Goal: Task Accomplishment & Management: Manage account settings

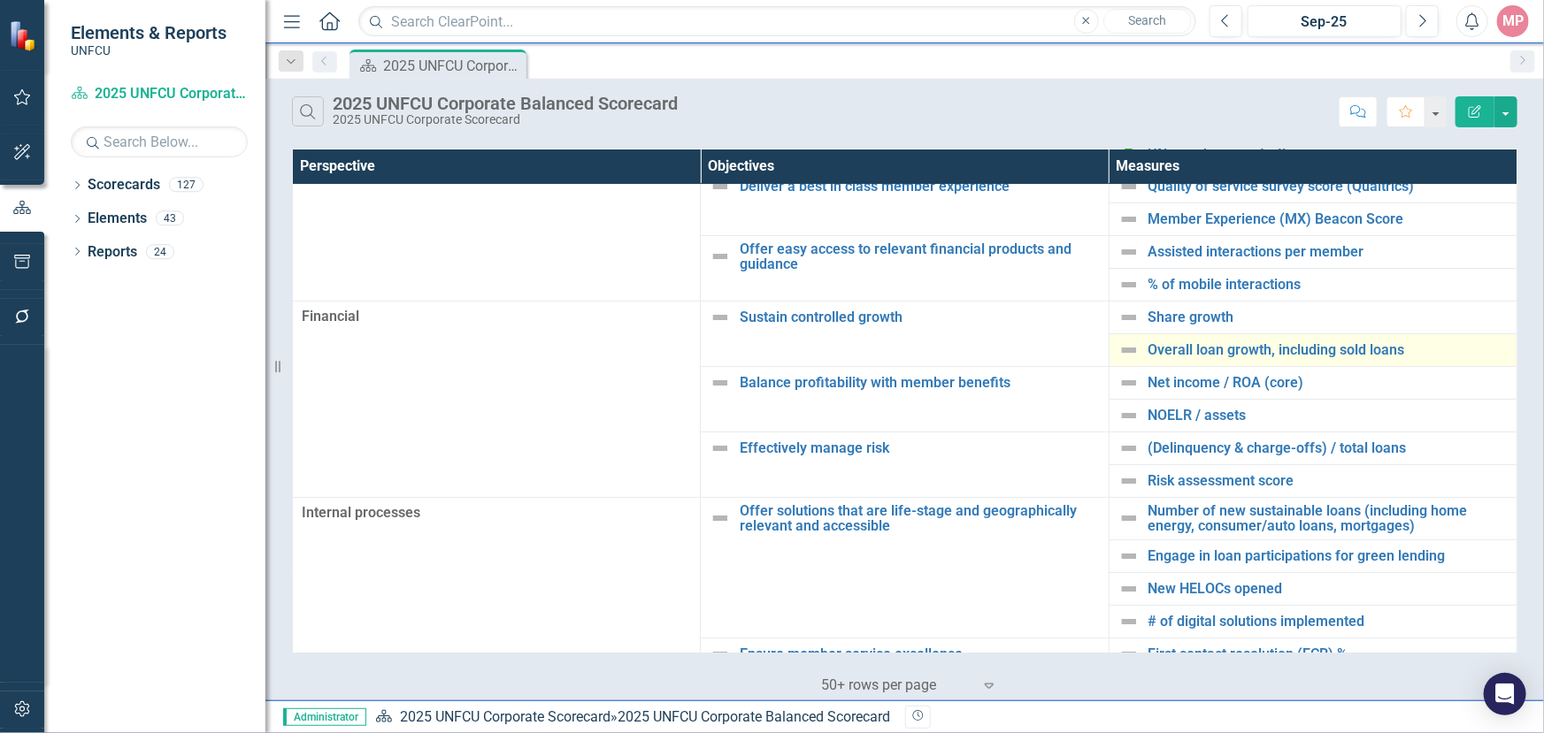
scroll to position [160, 0]
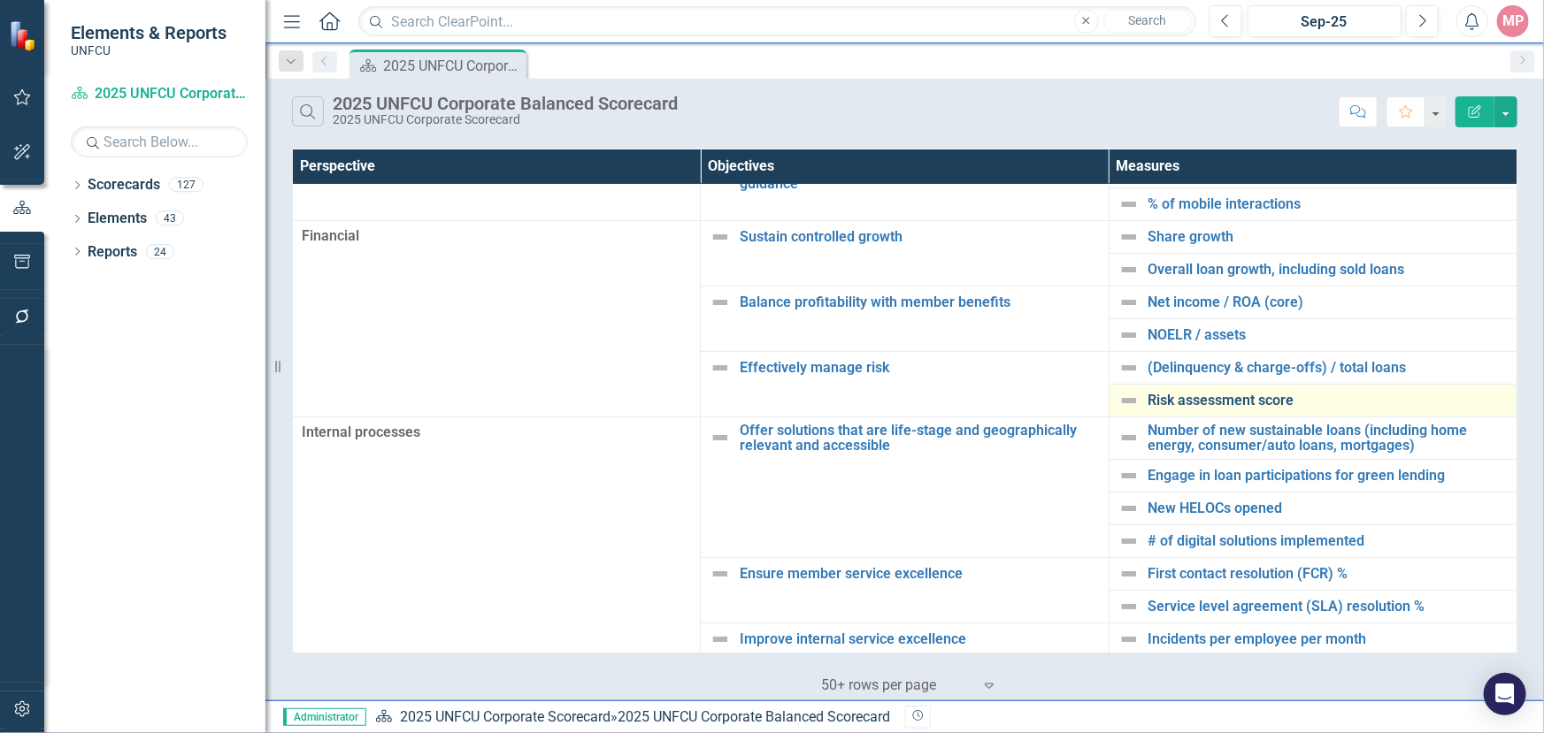
click at [1212, 395] on link "Risk assessment score" at bounding box center [1327, 401] width 359 height 16
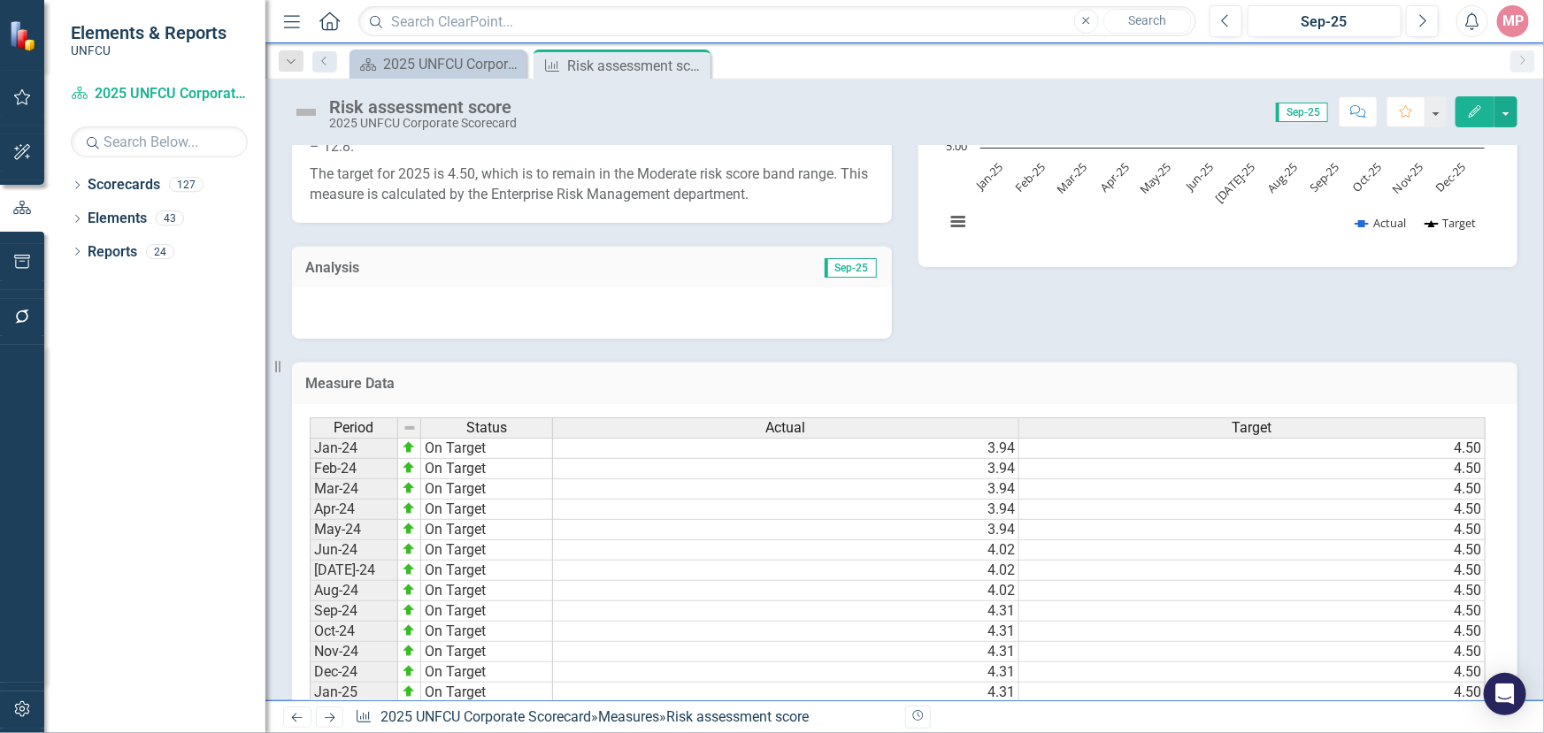
scroll to position [764, 0]
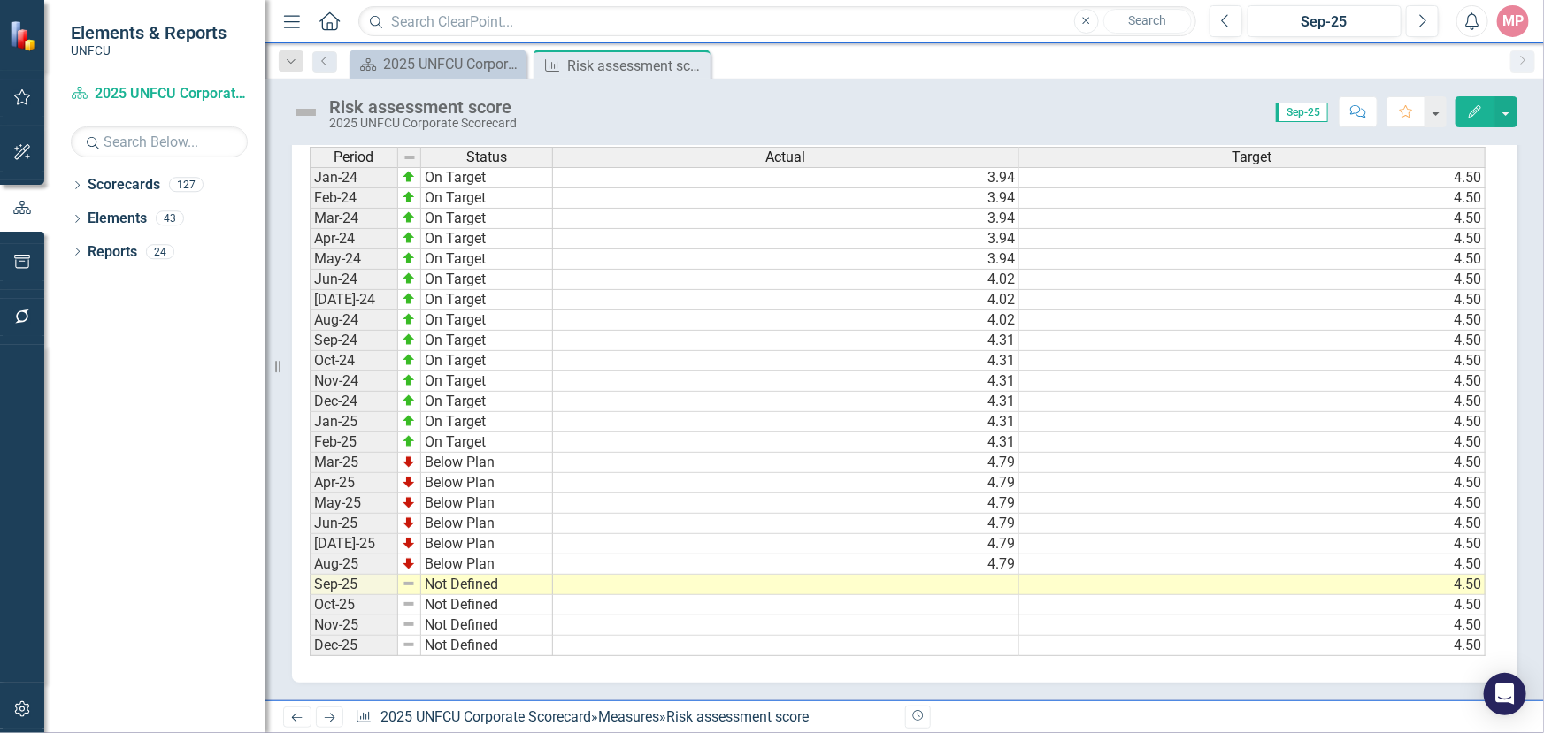
click at [991, 579] on td at bounding box center [786, 585] width 466 height 20
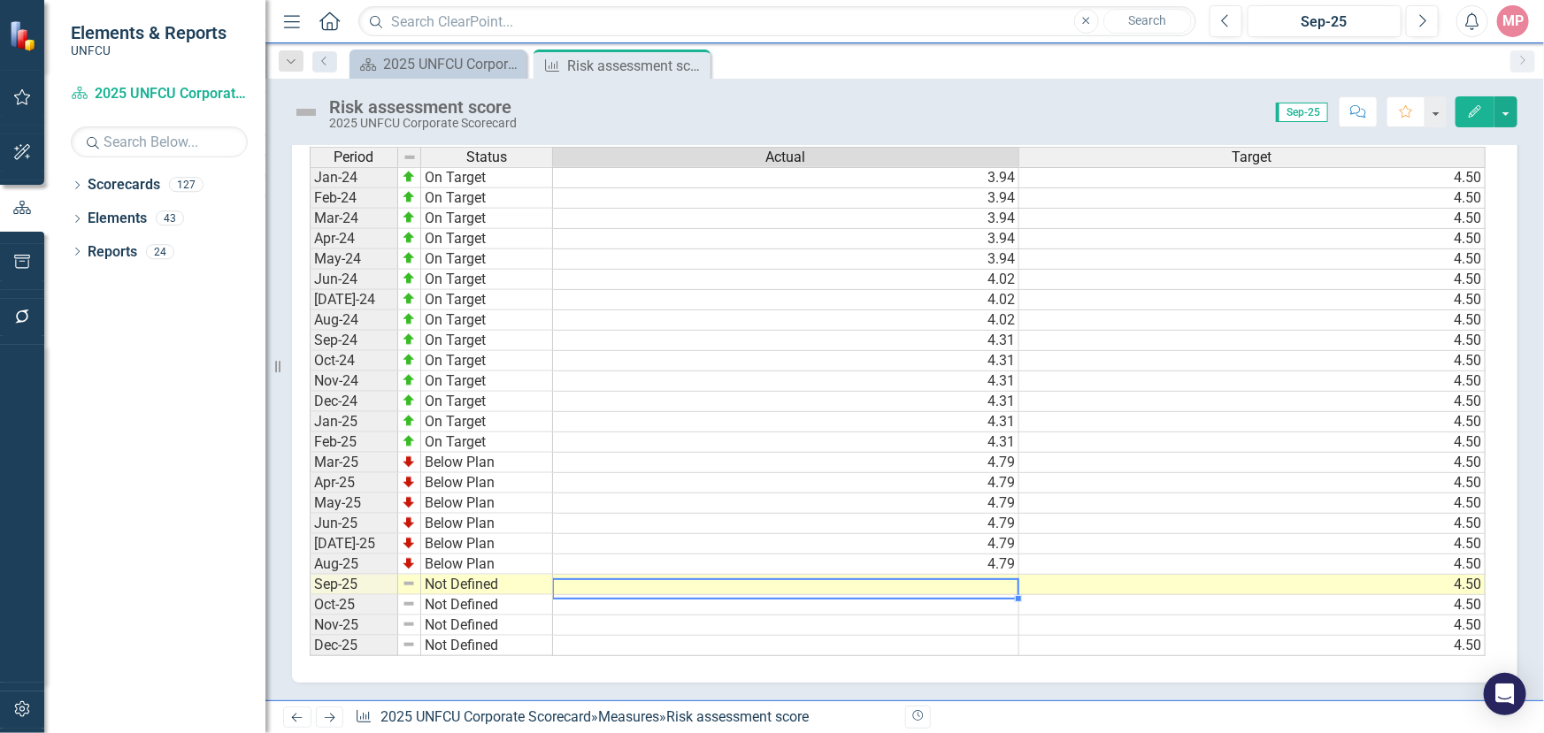
click at [991, 579] on td at bounding box center [786, 585] width 466 height 20
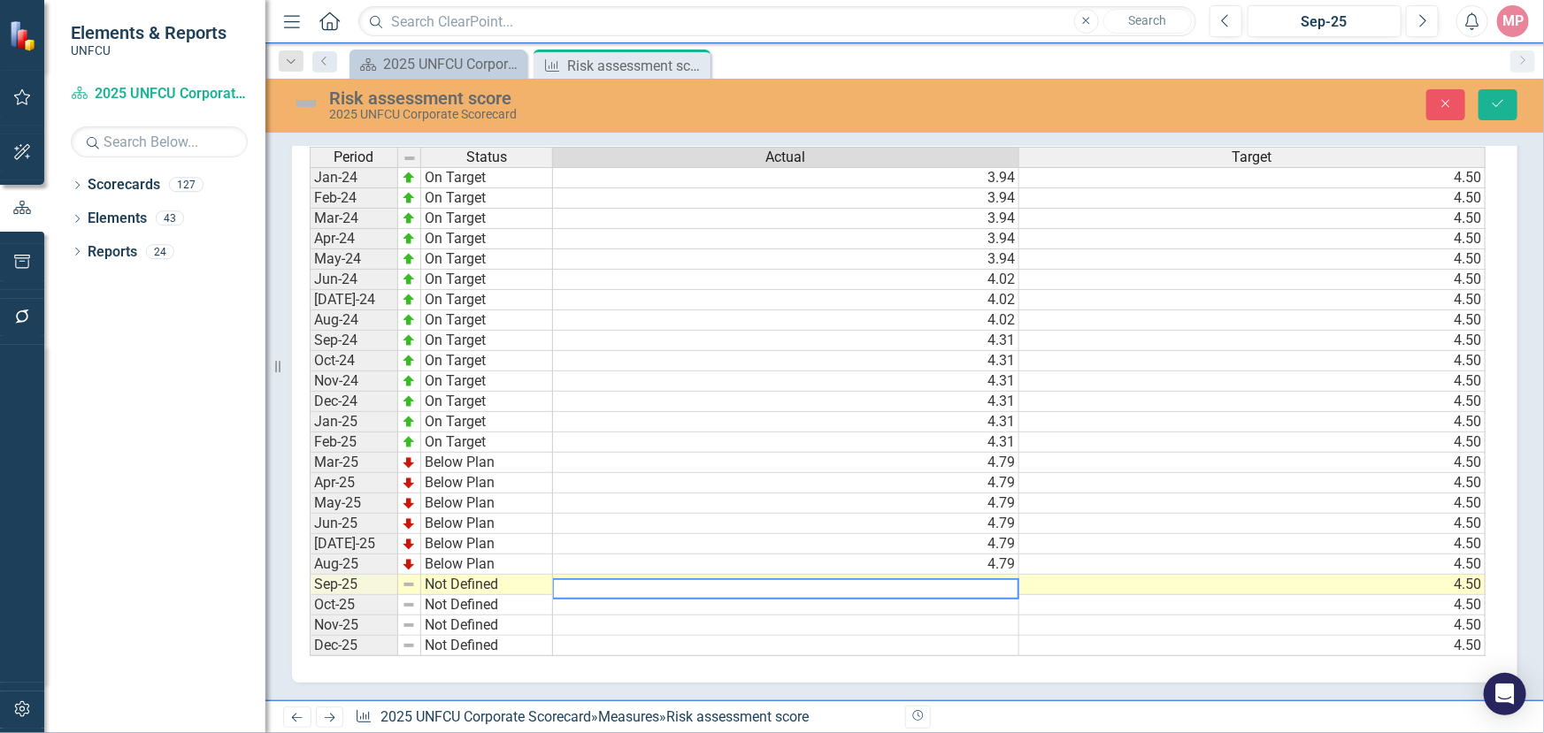
click at [934, 579] on textarea at bounding box center [785, 589] width 467 height 21
type textarea "4.79"
click at [480, 584] on td "Not Defined" at bounding box center [487, 585] width 132 height 20
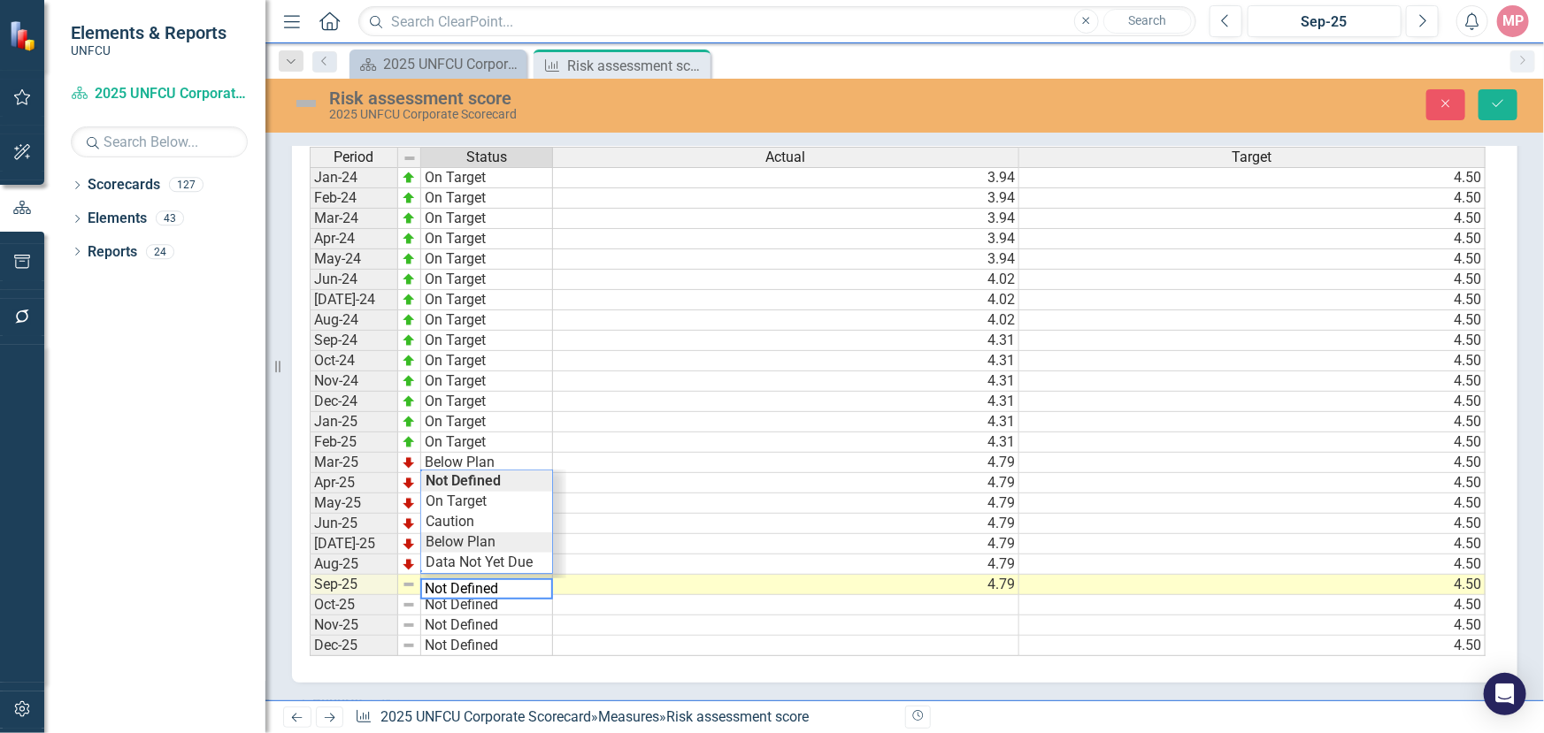
type textarea "Below Plan"
click at [478, 533] on div "Period Status Actual Target Jan-24 On Target 3.94 4.50 Feb-24 On Target 3.94 4.…" at bounding box center [898, 402] width 1177 height 510
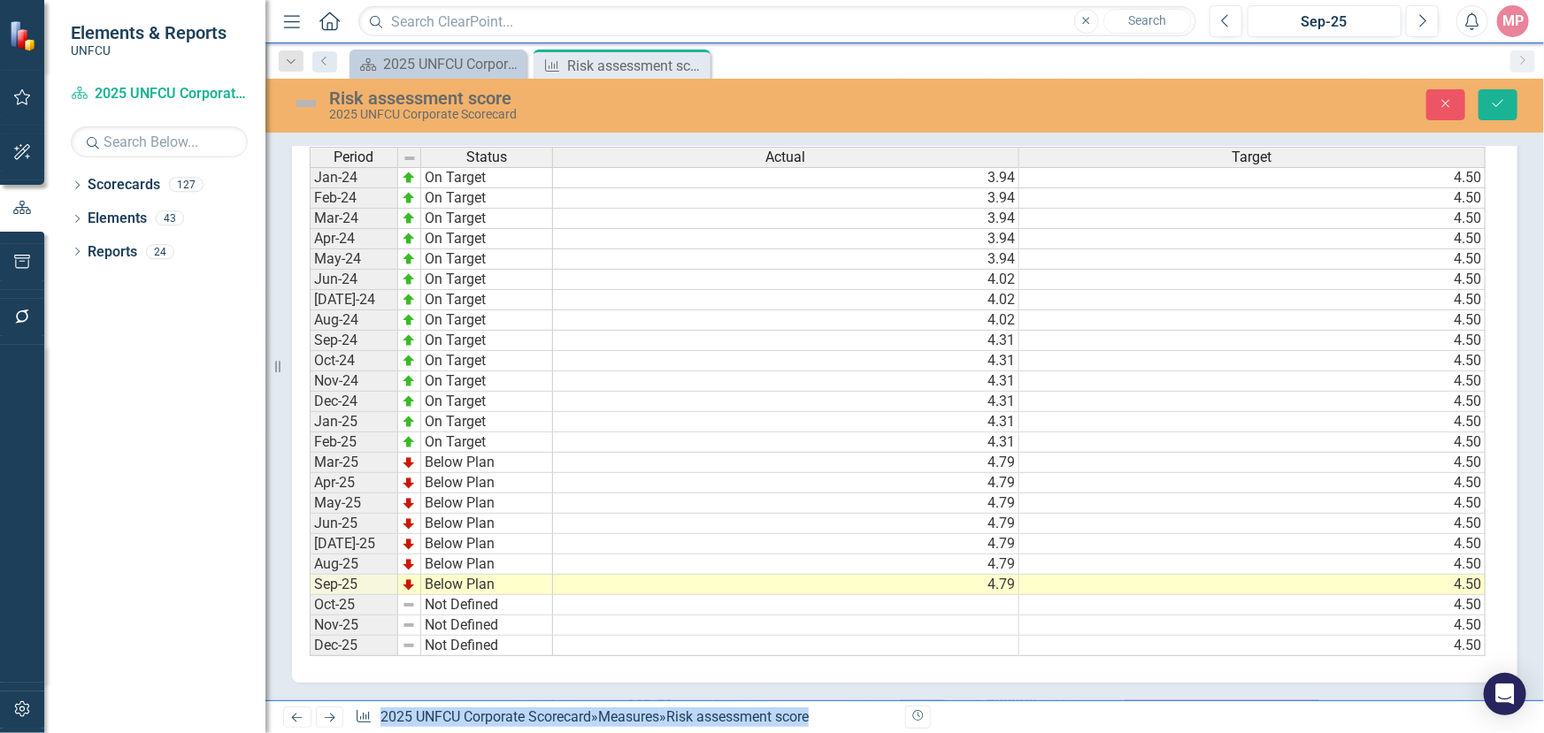
scroll to position [765, 0]
drag, startPoint x: 813, startPoint y: 702, endPoint x: 1053, endPoint y: 667, distance: 242.2
click at [1044, 672] on div "Menu Home Search Close Search Previous Sep-25 Next Alerts MP User Edit Profile …" at bounding box center [904, 366] width 1278 height 733
drag, startPoint x: 848, startPoint y: 687, endPoint x: 1009, endPoint y: 683, distance: 161.1
click at [1009, 683] on div "Owner KH Keisha Hutchinson (Enterprise Risk Management) Description The risk as…" at bounding box center [904, 35] width 1278 height 1331
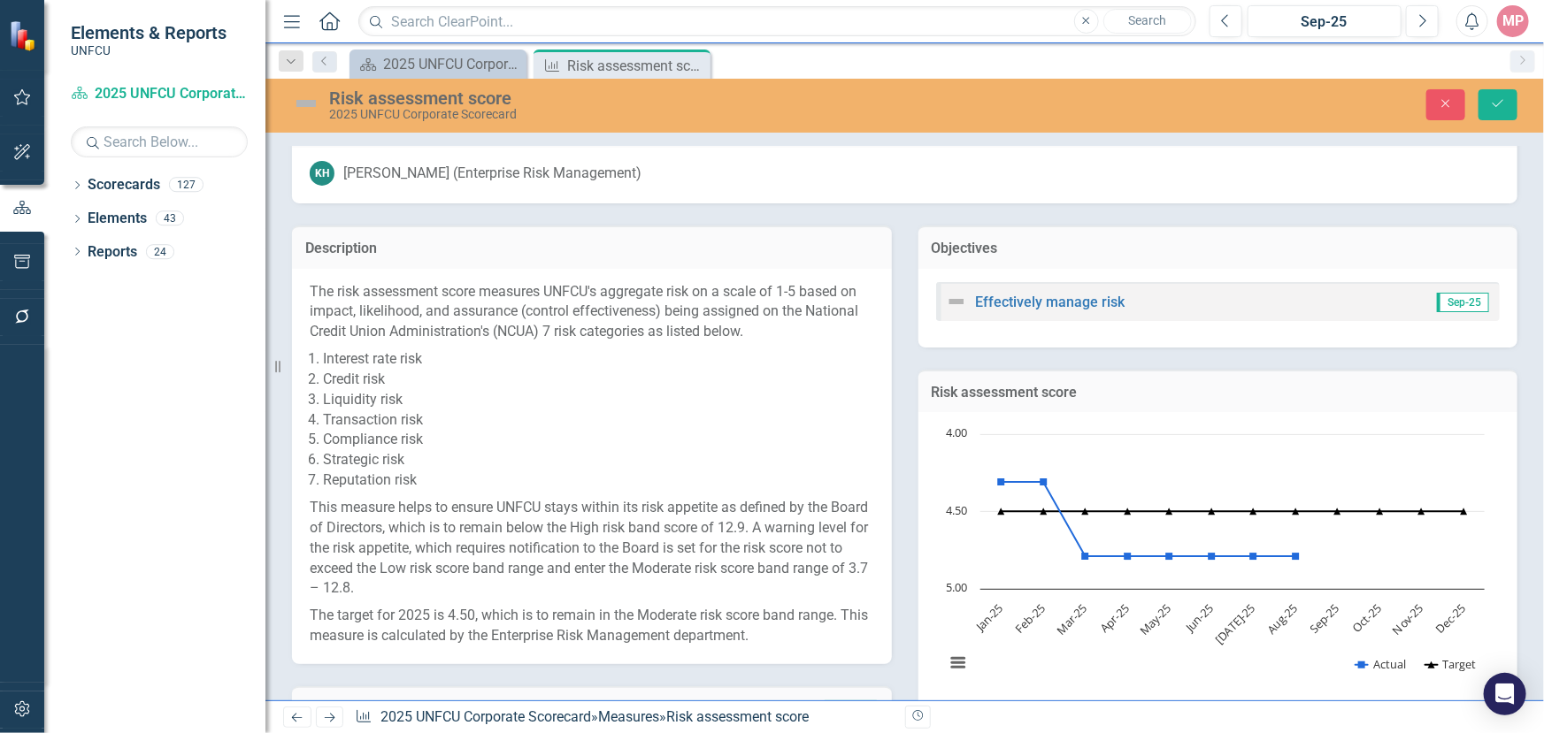
scroll to position [80, 0]
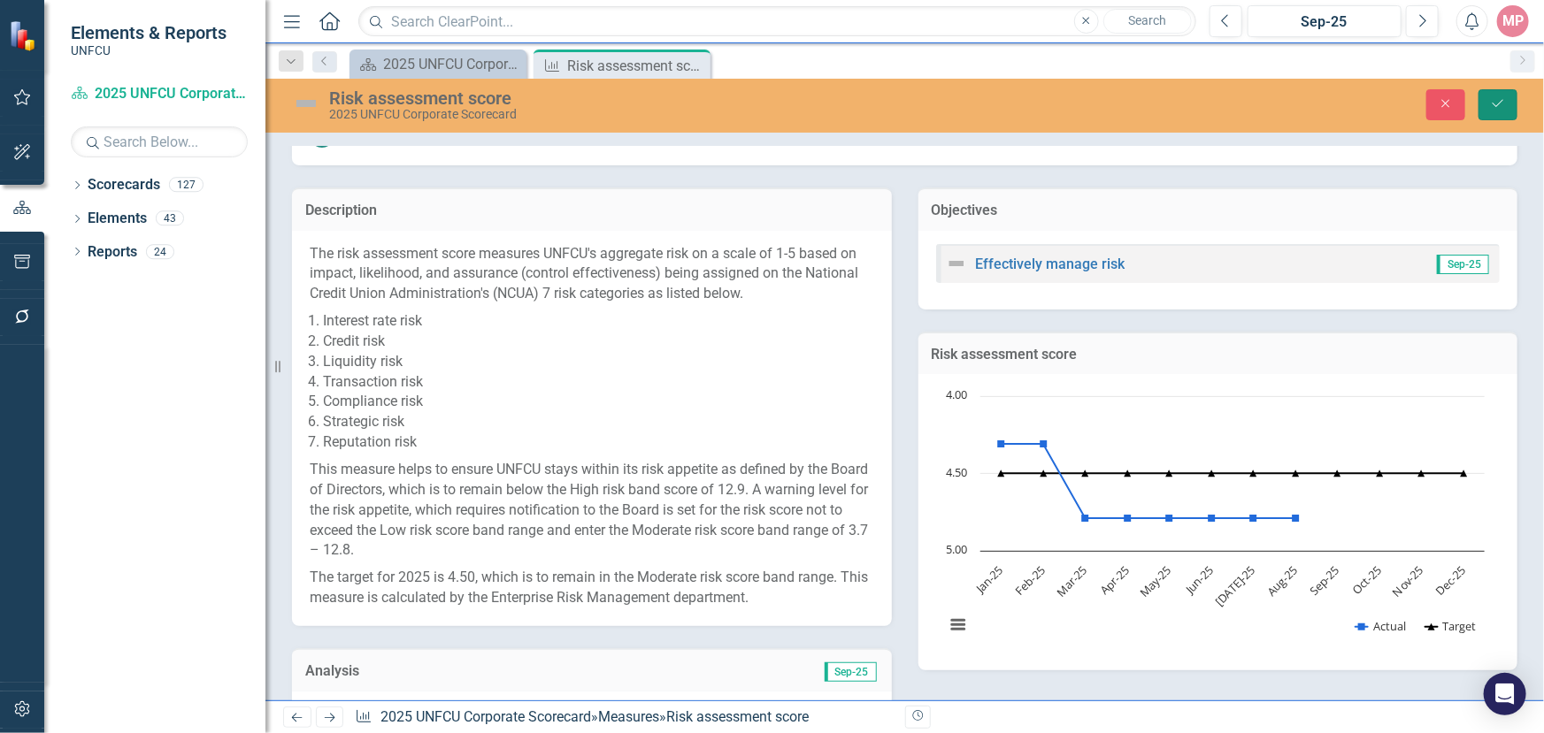
click at [1494, 105] on icon "Save" at bounding box center [1498, 103] width 16 height 12
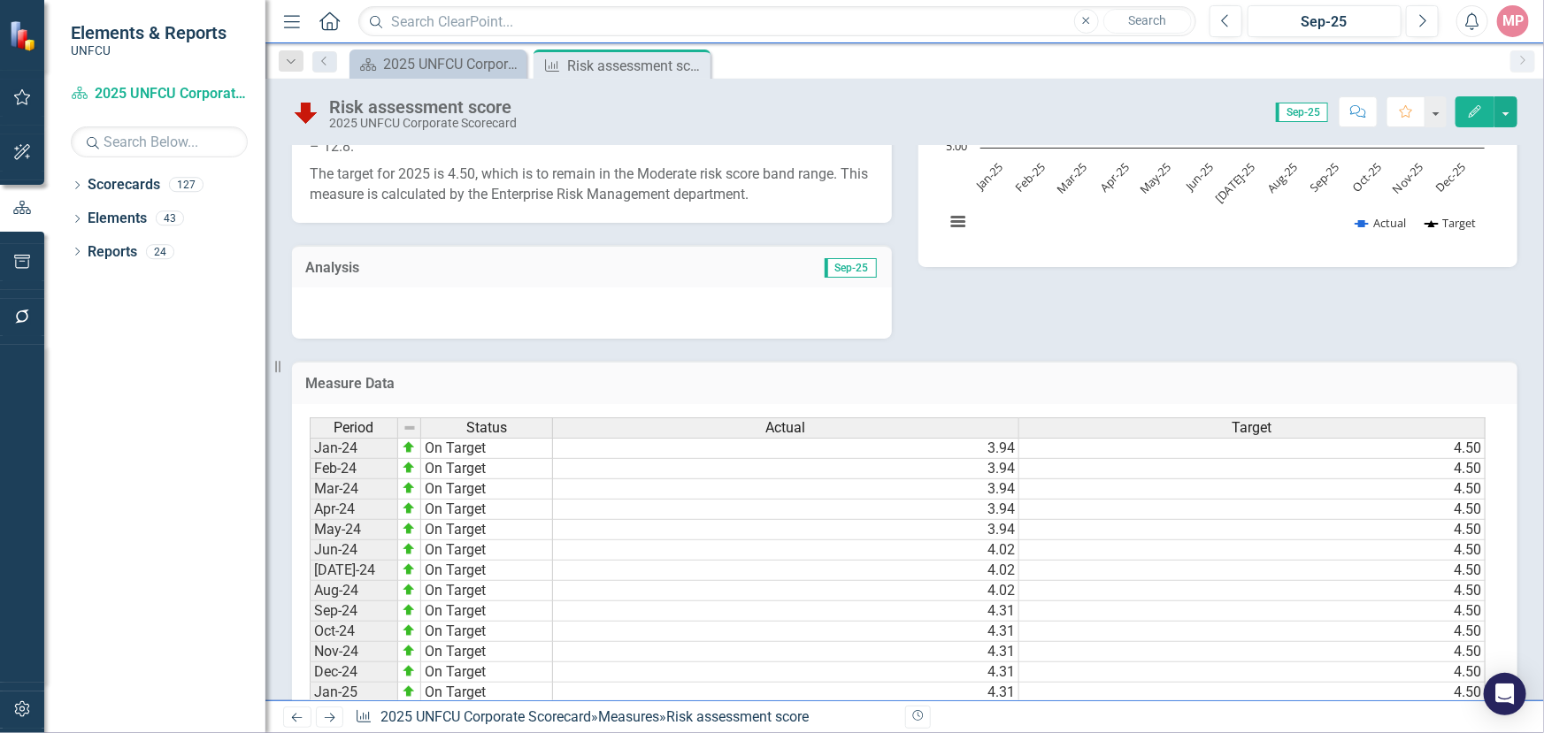
scroll to position [0, 0]
click at [841, 266] on span "Sep-25" at bounding box center [851, 267] width 52 height 19
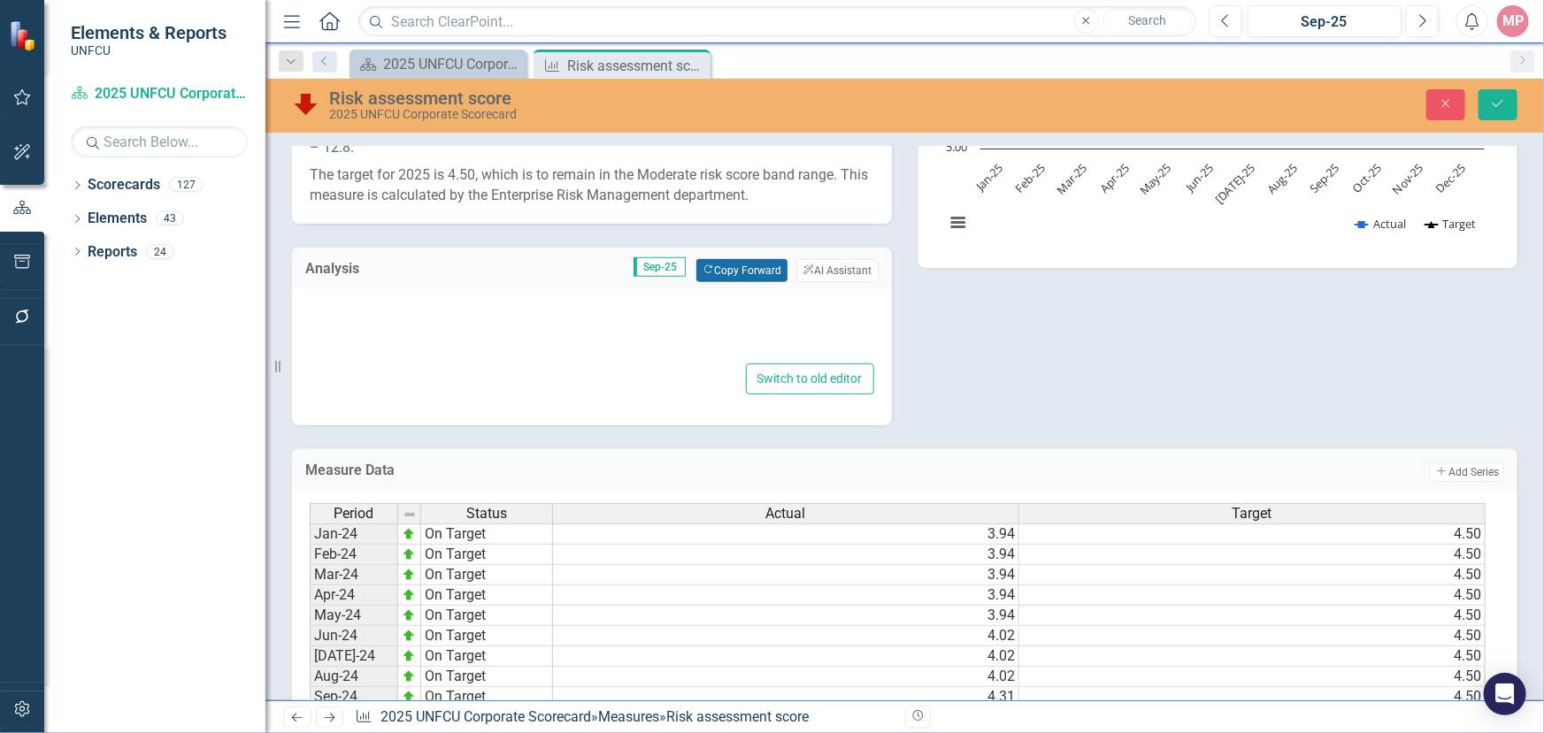
click at [738, 270] on button "Copy Forward Copy Forward" at bounding box center [741, 270] width 91 height 23
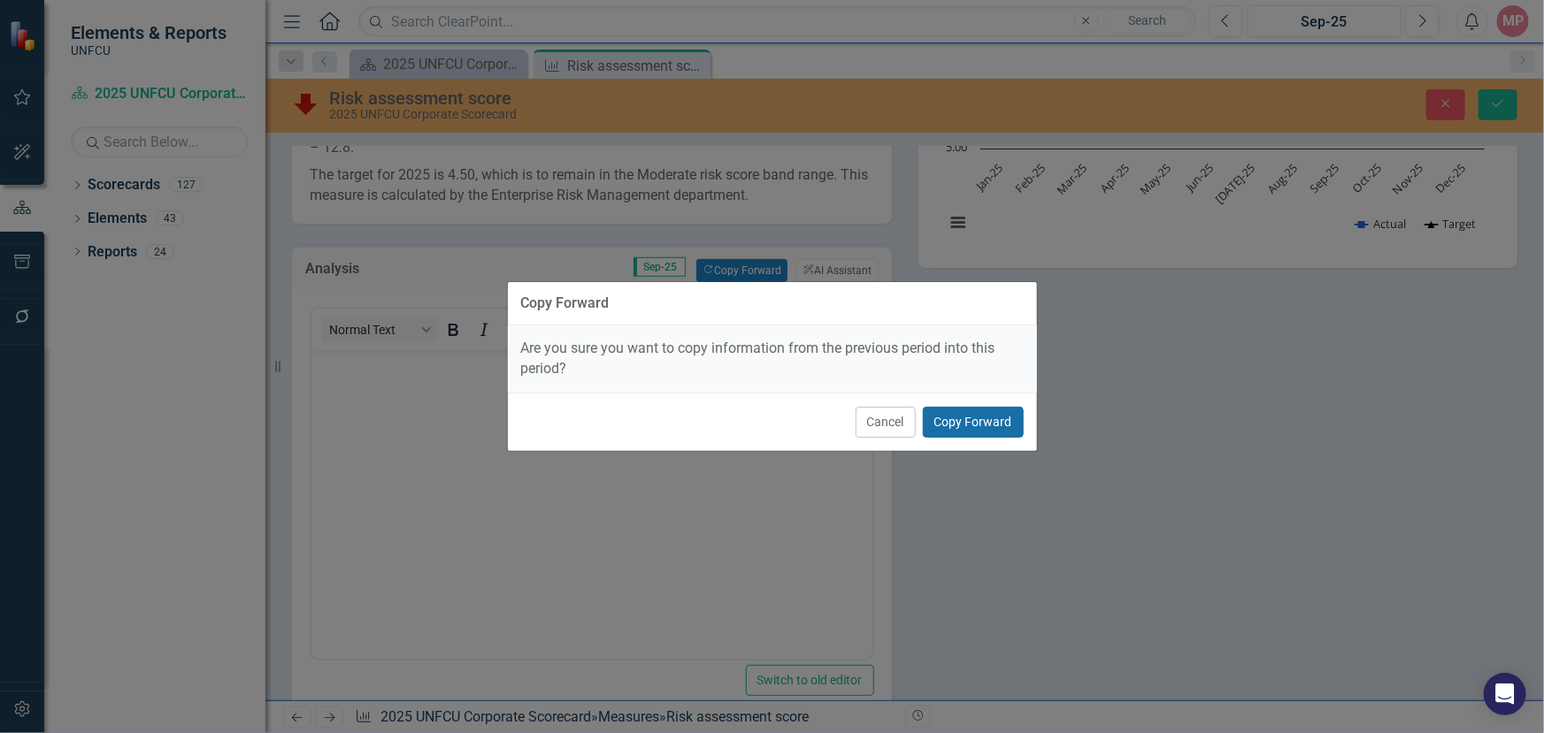
click at [963, 419] on button "Copy Forward" at bounding box center [973, 422] width 101 height 31
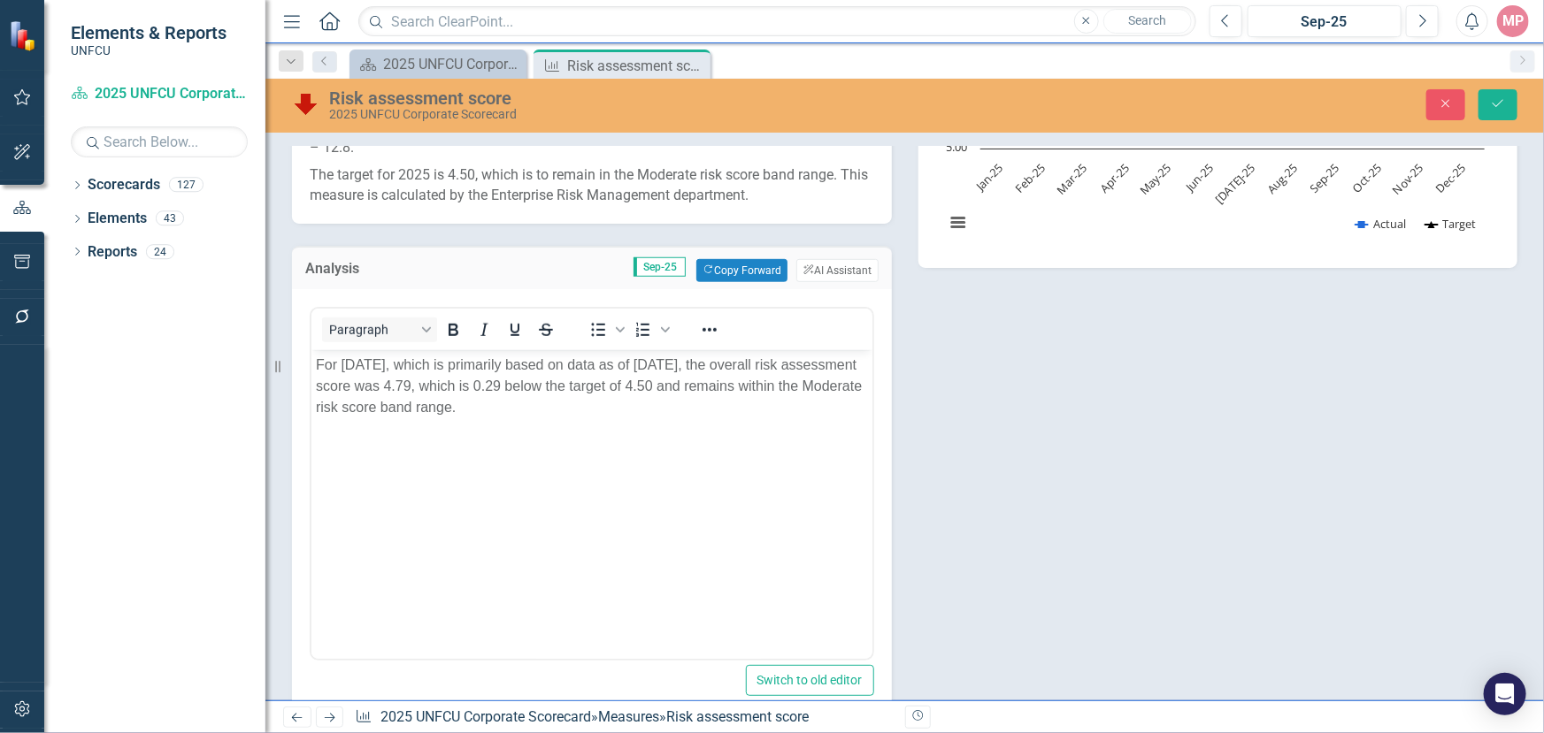
drag, startPoint x: 381, startPoint y: 362, endPoint x: 692, endPoint y: 694, distance: 454.4
click at [381, 362] on p "For August 2025, which is primarily based on data as of 31 July 2025, the overa…" at bounding box center [591, 386] width 552 height 64
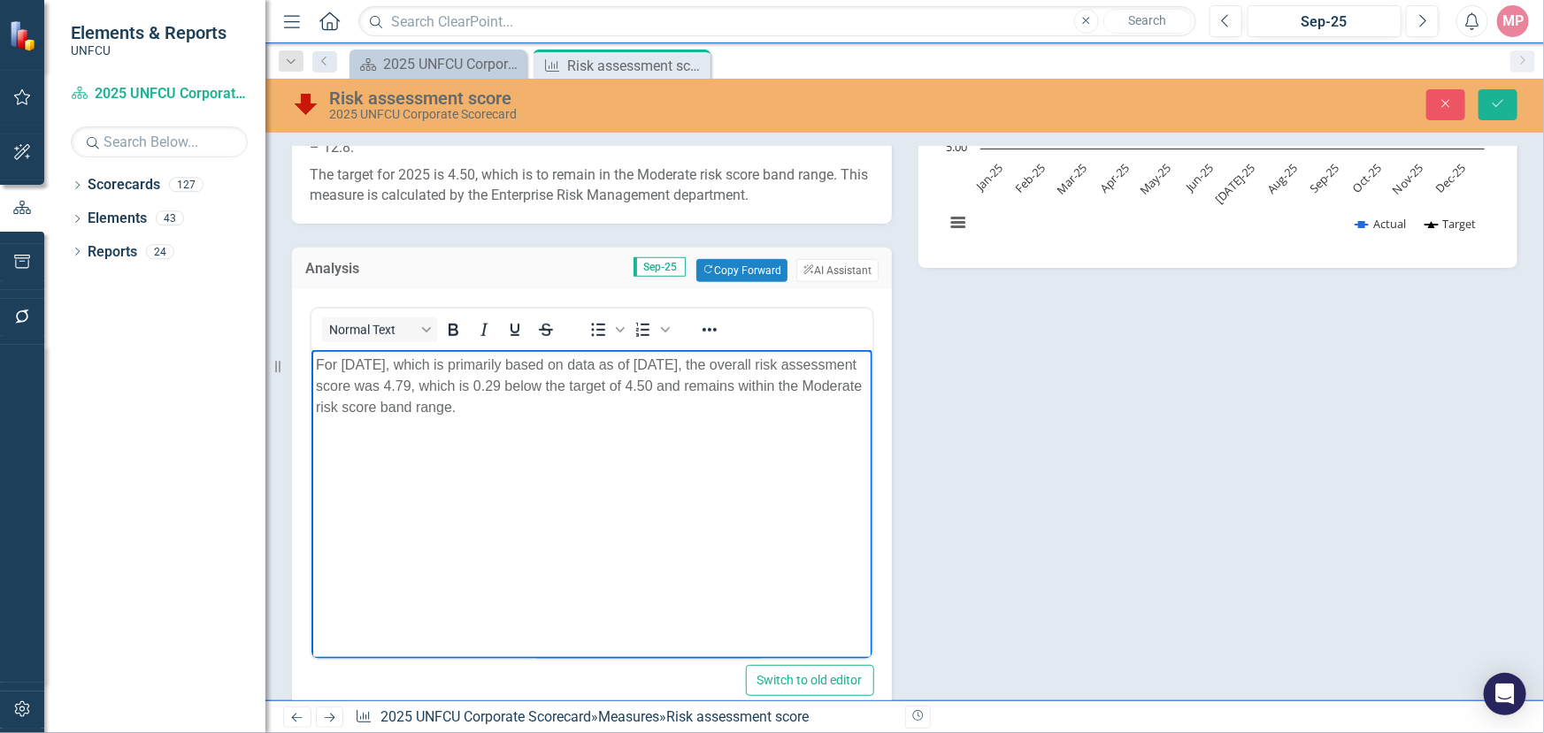
drag, startPoint x: 736, startPoint y: 364, endPoint x: 741, endPoint y: 351, distance: 13.5
click at [735, 361] on p "For September 2025, which is primarily based on data as of 31 July 2025, the ov…" at bounding box center [591, 386] width 552 height 64
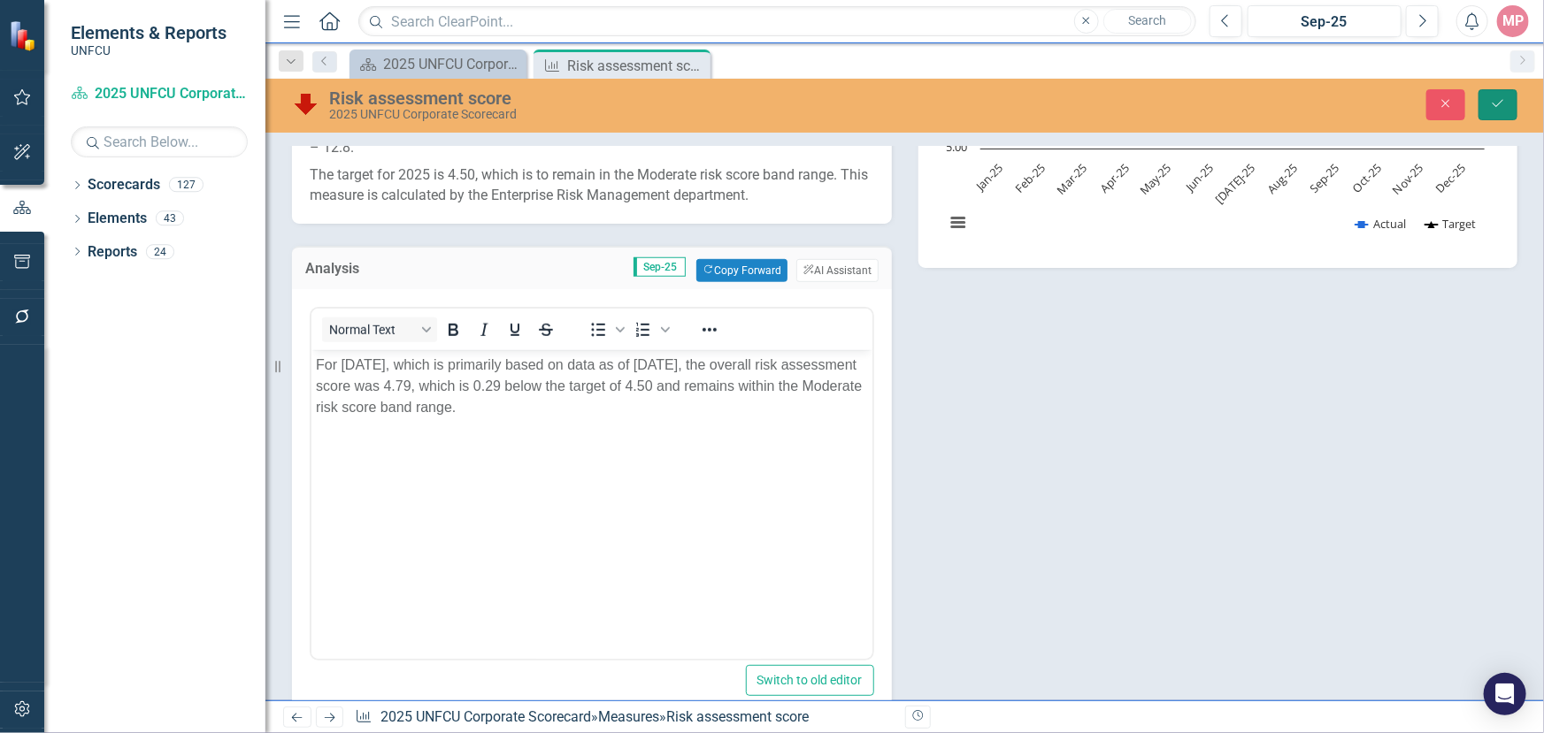
click at [1500, 100] on icon "Save" at bounding box center [1498, 103] width 16 height 12
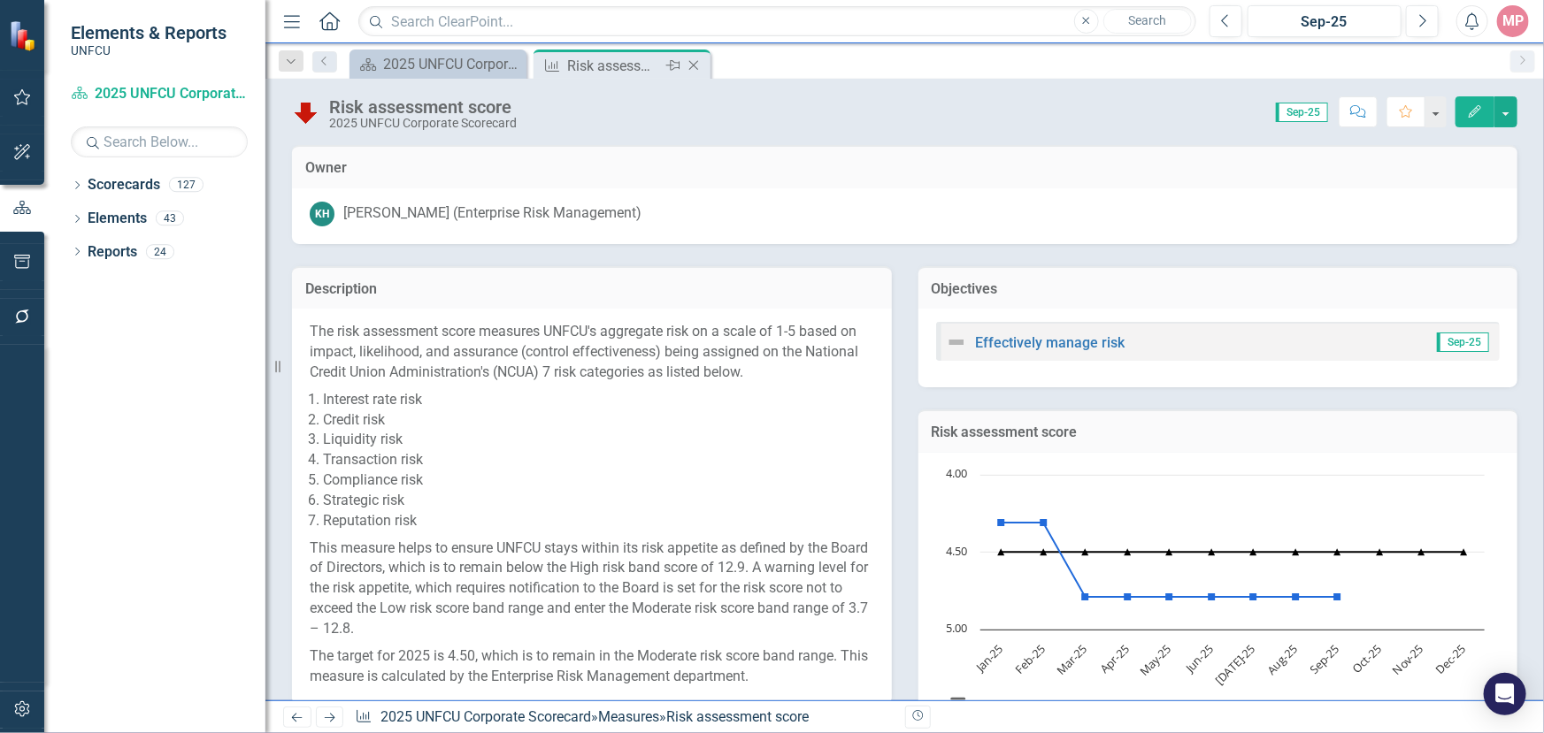
click at [699, 64] on icon "Close" at bounding box center [694, 65] width 18 height 14
